Goal: Check status: Check status

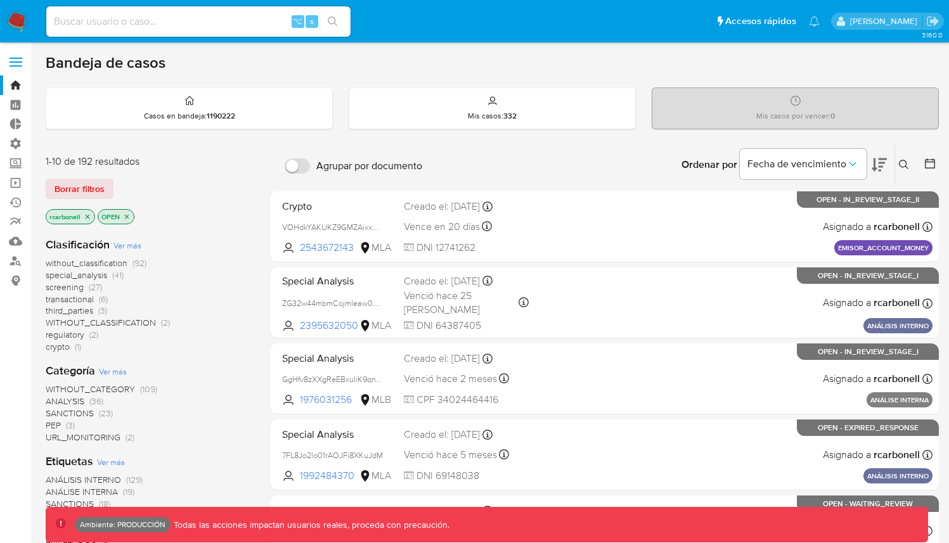
click at [231, 22] on input at bounding box center [198, 21] width 304 height 16
paste input "1649862486"
type input "1649862486"
click at [335, 27] on button "search-icon" at bounding box center [332, 22] width 26 height 18
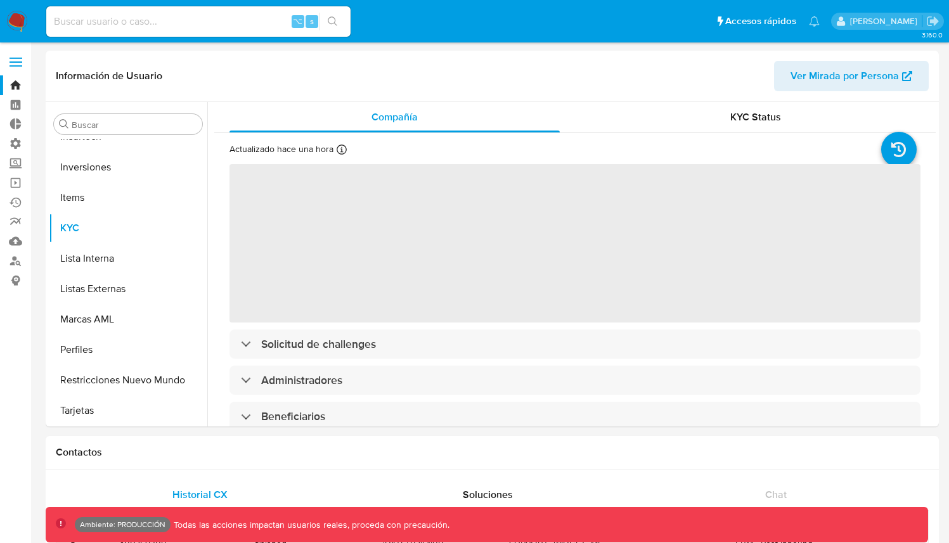
scroll to position [596, 0]
select select "10"
click at [94, 394] on button "Restricciones Nuevo Mundo" at bounding box center [123, 379] width 148 height 30
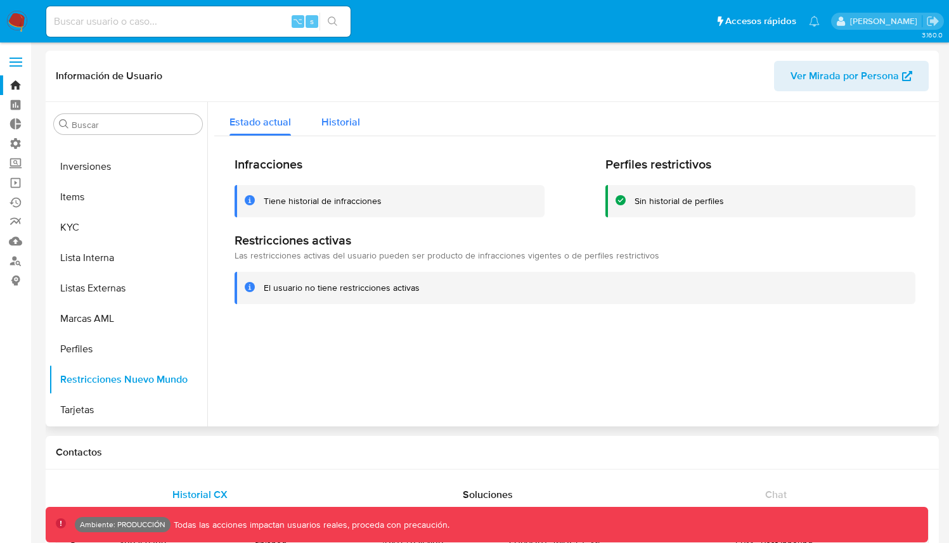
click at [335, 120] on span "Historial" at bounding box center [340, 122] width 39 height 15
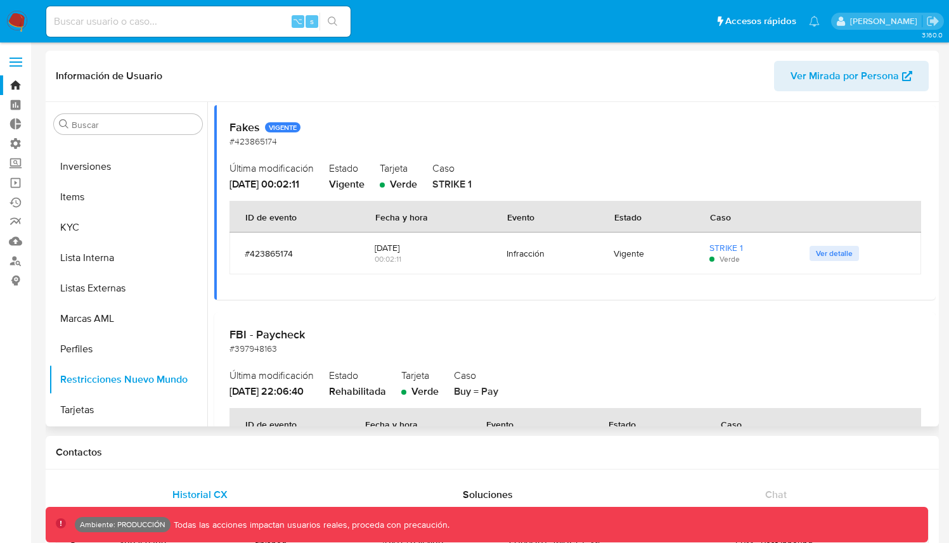
scroll to position [1, 0]
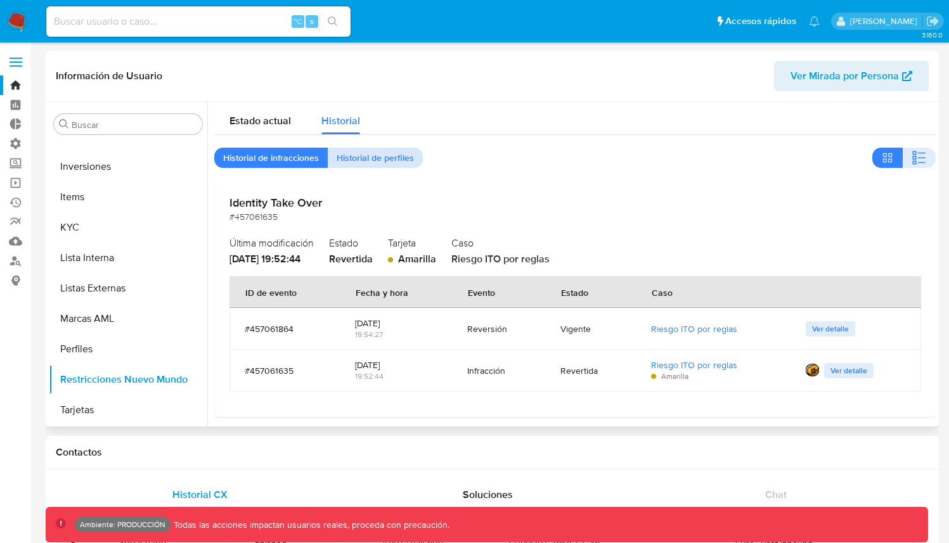
click at [410, 163] on span "Historial de perfiles" at bounding box center [375, 158] width 77 height 18
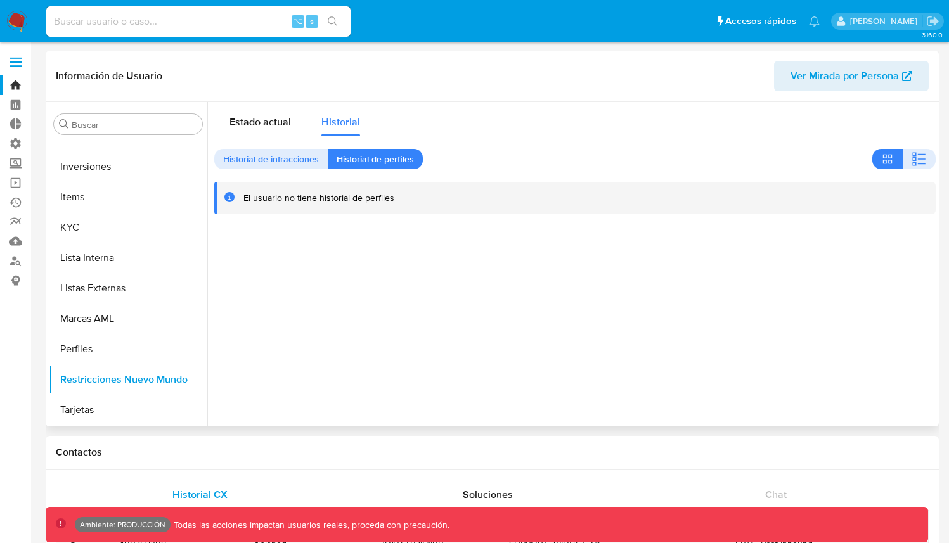
scroll to position [3, 0]
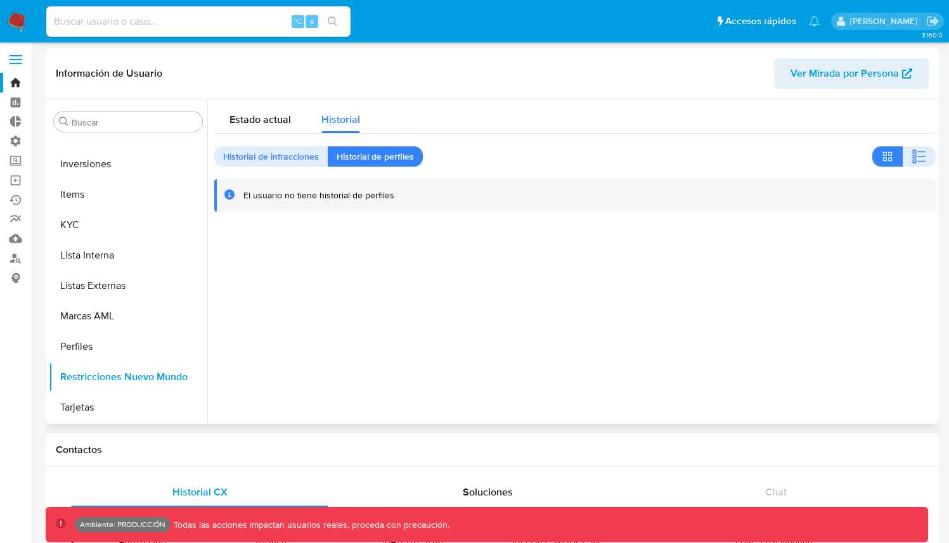
click at [622, 296] on div at bounding box center [571, 261] width 728 height 324
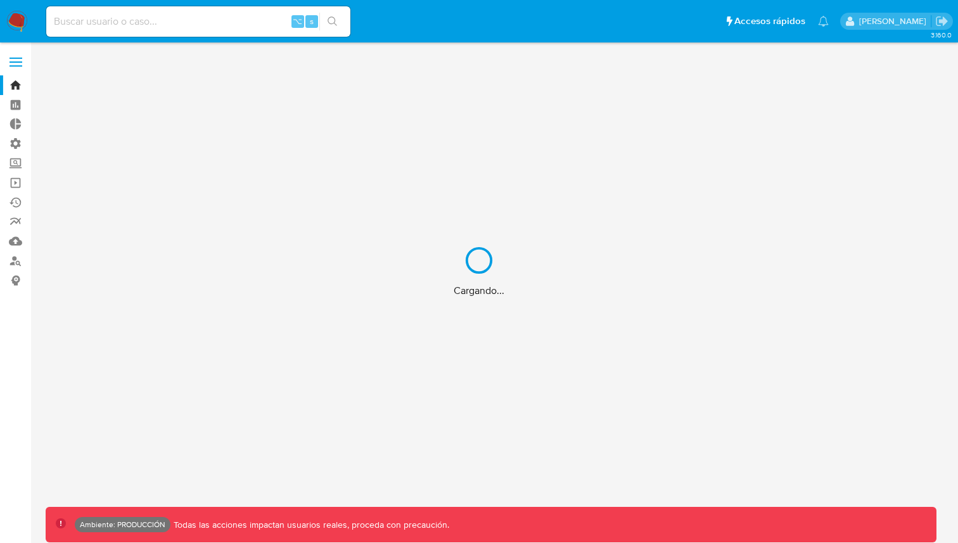
click at [261, 27] on div "Cargando..." at bounding box center [479, 271] width 958 height 543
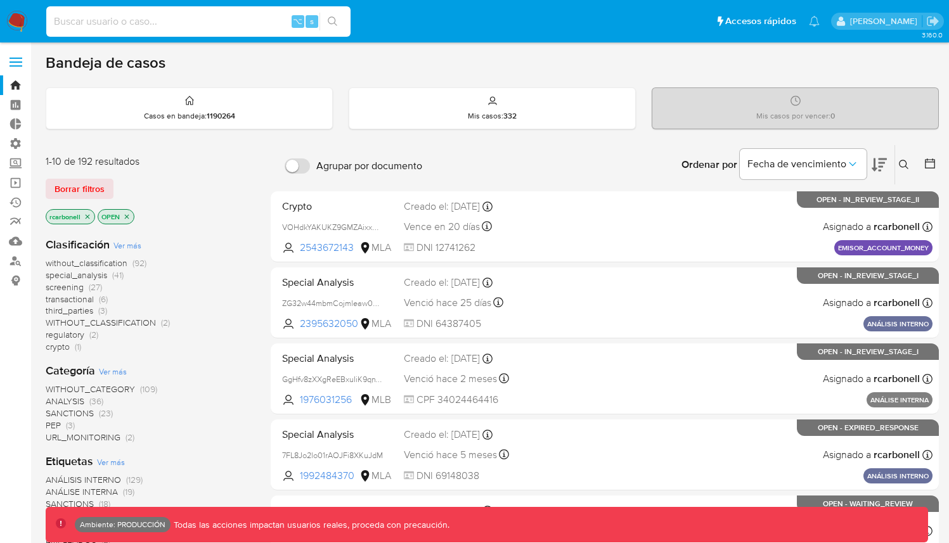
click at [249, 21] on input at bounding box center [198, 21] width 304 height 16
paste input "200337803"
type input "200337803"
click at [321, 19] on button "search-icon" at bounding box center [332, 22] width 26 height 18
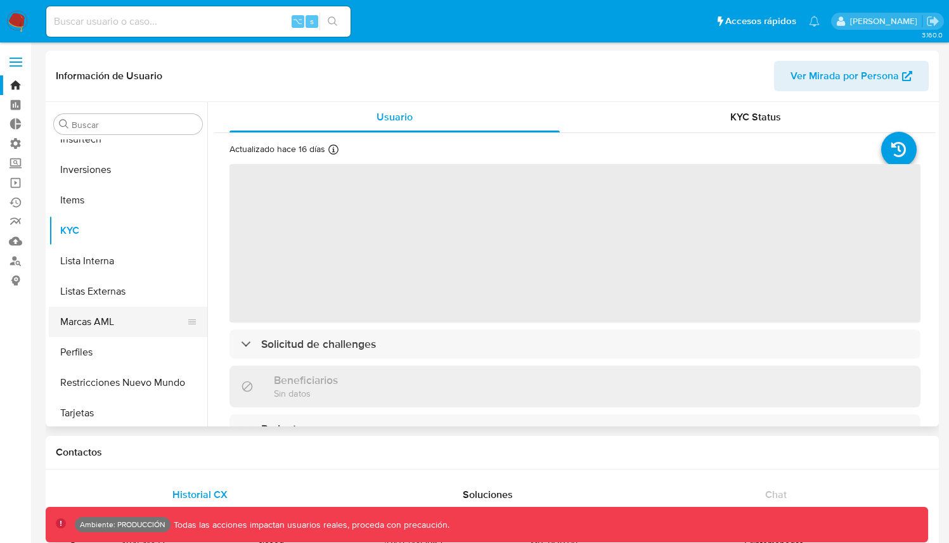
scroll to position [596, 0]
select select "10"
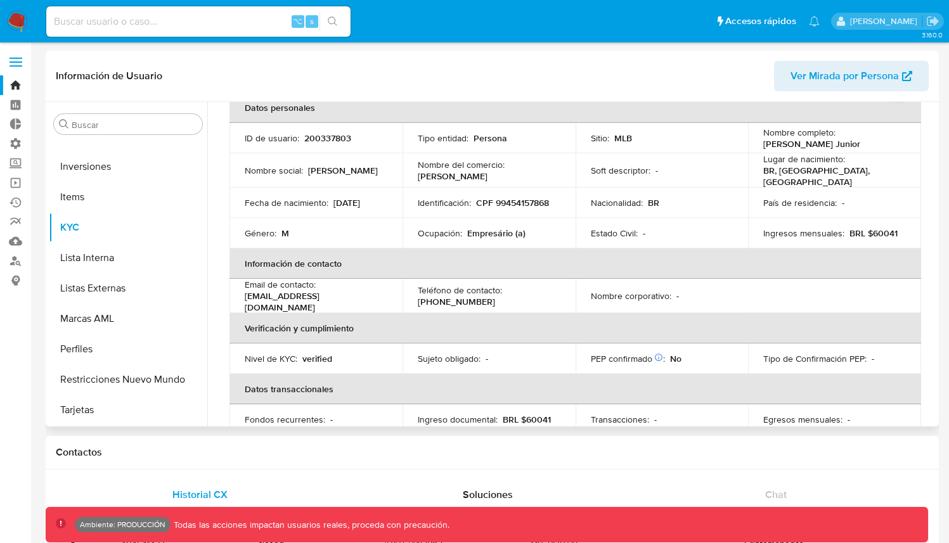
scroll to position [0, 0]
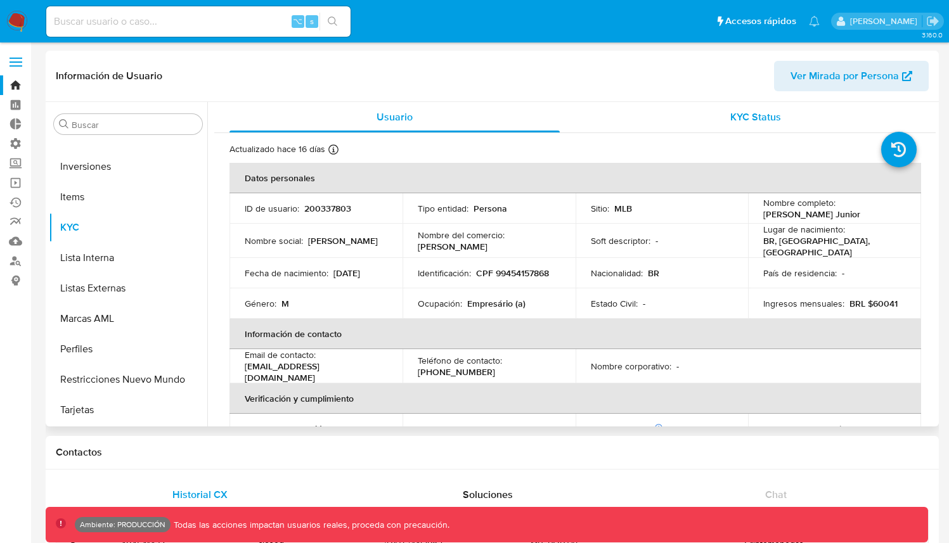
click at [752, 104] on div "KYC Status" at bounding box center [755, 117] width 330 height 30
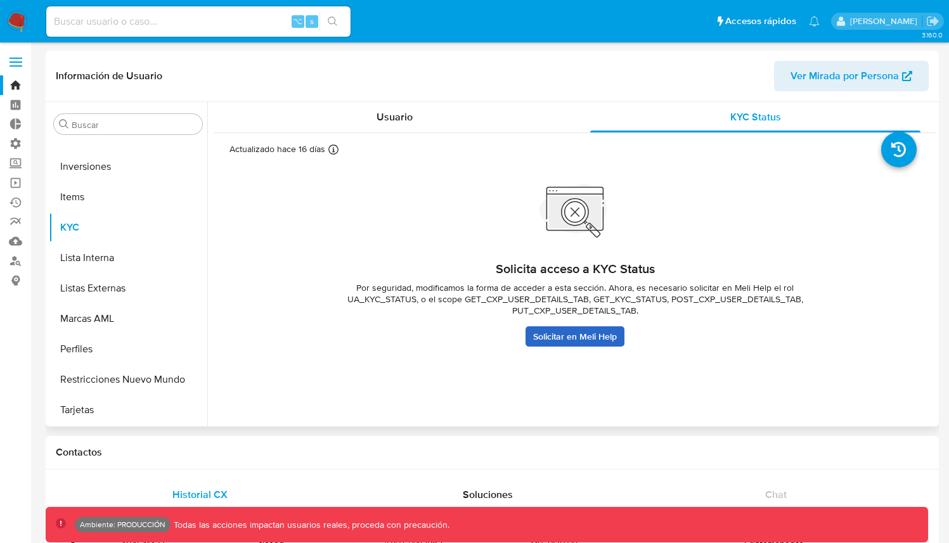
click at [561, 338] on link "Solicitar en Meli Help" at bounding box center [574, 336] width 99 height 20
drag, startPoint x: 394, startPoint y: 290, endPoint x: 712, endPoint y: 290, distance: 318.1
click at [712, 290] on span "Por seguridad, modificamos la forma de acceder a esta sección. Ahora, es necesa…" at bounding box center [574, 299] width 507 height 34
click at [763, 290] on span "Por seguridad, modificamos la forma de acceder a esta sección. Ahora, es necesa…" at bounding box center [574, 299] width 507 height 34
click at [798, 286] on span "Por seguridad, modificamos la forma de acceder a esta sección. Ahora, es necesa…" at bounding box center [574, 299] width 507 height 34
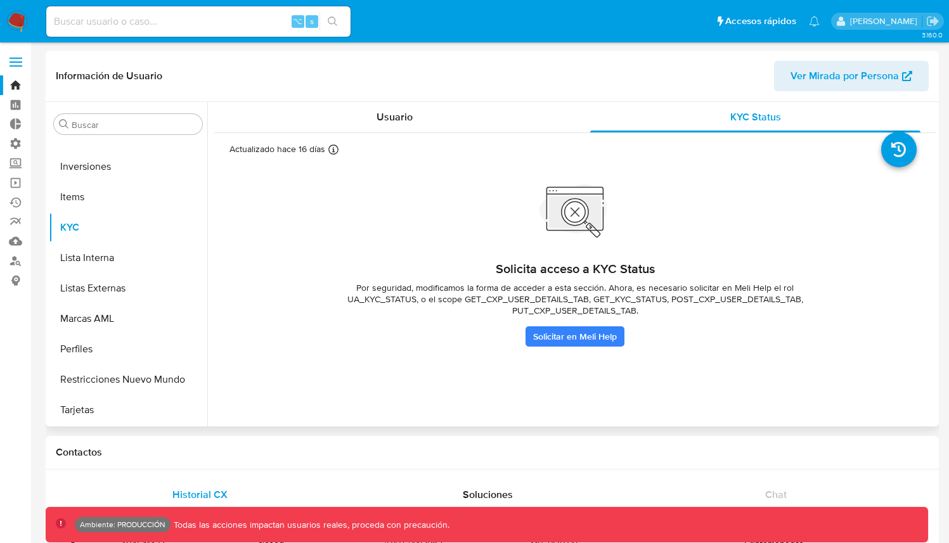
click at [798, 286] on span "Por seguridad, modificamos la forma de acceder a esta sección. Ahora, es necesa…" at bounding box center [574, 299] width 507 height 34
click at [586, 293] on span "Por seguridad, modificamos la forma de acceder a esta sección. Ahora, es necesa…" at bounding box center [574, 299] width 507 height 34
click at [586, 295] on span "Por seguridad, modificamos la forma de acceder a esta sección. Ahora, es necesa…" at bounding box center [574, 299] width 507 height 34
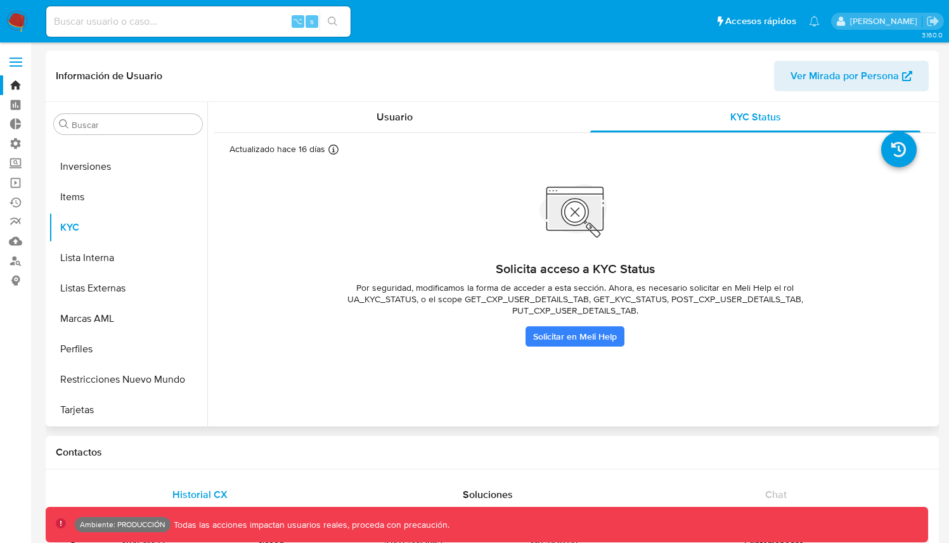
click at [798, 284] on span "Por seguridad, modificamos la forma de acceder a esta sección. Ahora, es necesa…" at bounding box center [574, 299] width 507 height 34
click at [798, 283] on span "Por seguridad, modificamos la forma de acceder a esta sección. Ahora, es necesa…" at bounding box center [574, 299] width 507 height 34
